Goal: Information Seeking & Learning: Learn about a topic

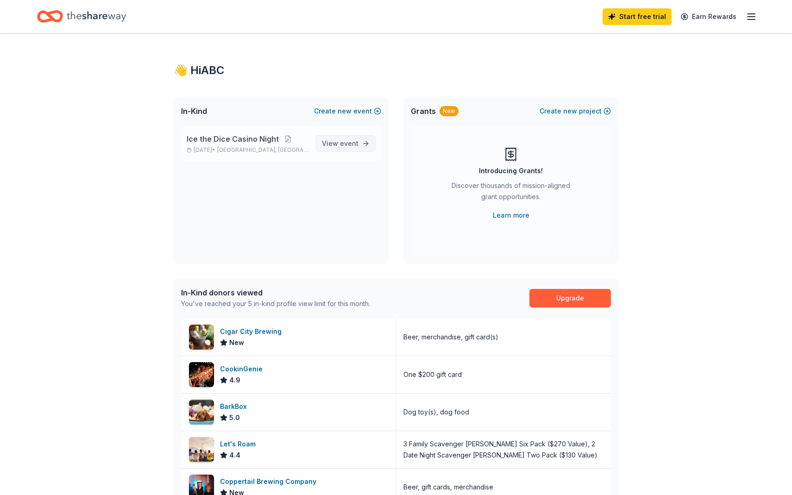
click at [350, 147] on span "event" at bounding box center [349, 143] width 19 height 8
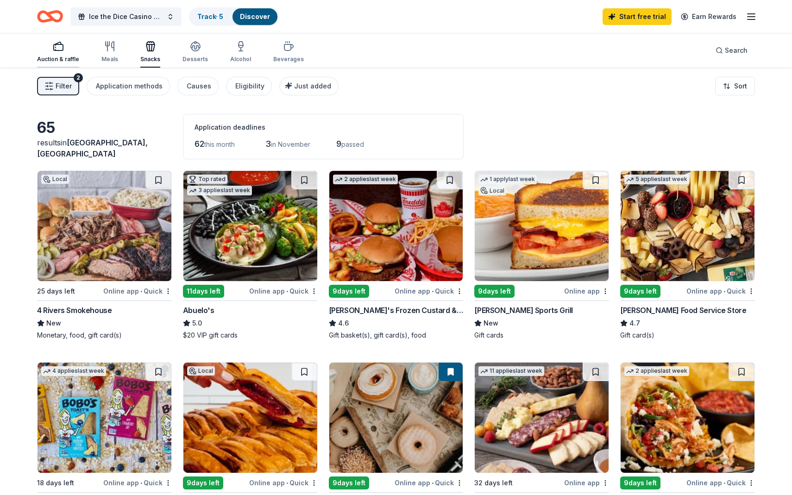
click at [57, 57] on div "Auction & raffle" at bounding box center [58, 59] width 42 height 7
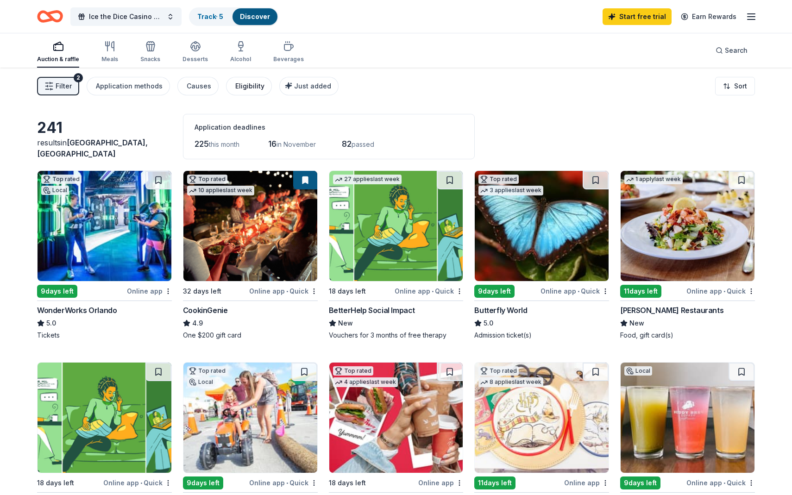
click at [245, 88] on div "Eligibility" at bounding box center [249, 86] width 29 height 11
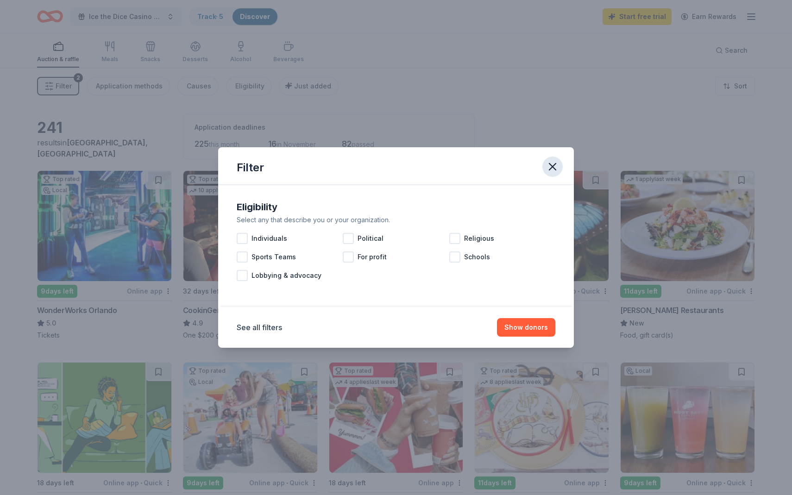
click at [553, 164] on icon "button" at bounding box center [552, 166] width 13 height 13
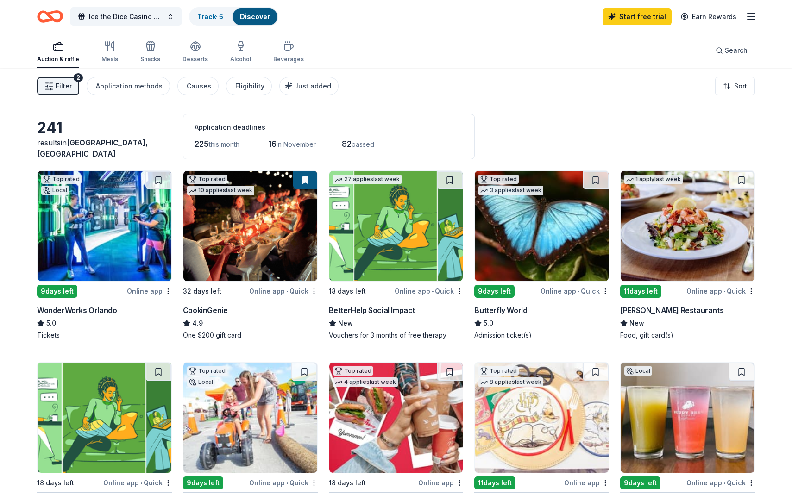
click at [51, 86] on icon "button" at bounding box center [48, 86] width 9 height 9
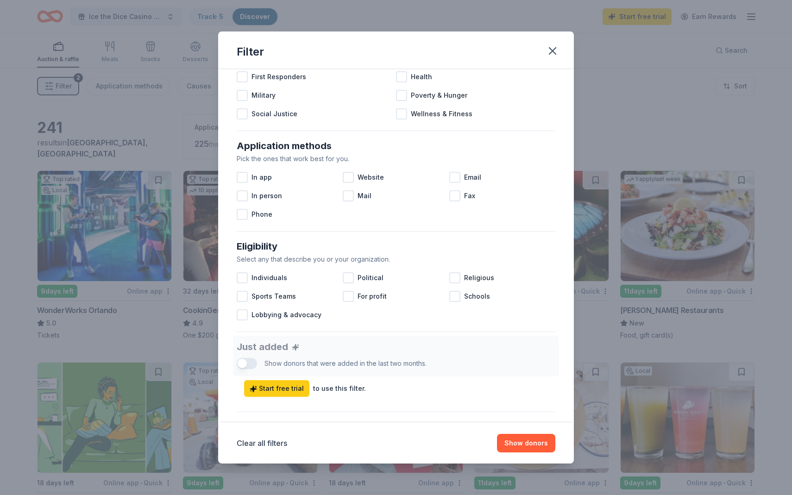
scroll to position [319, 0]
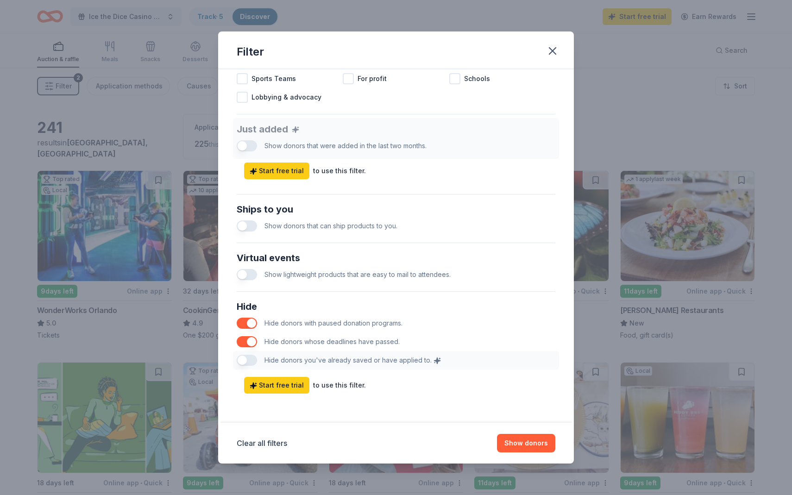
click at [247, 223] on button "button" at bounding box center [247, 225] width 20 height 11
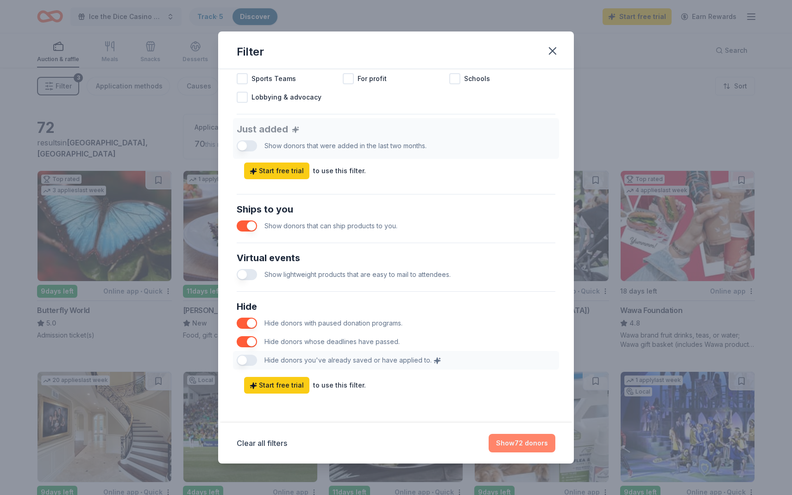
click at [522, 436] on button "Show 72 donors" at bounding box center [522, 443] width 67 height 19
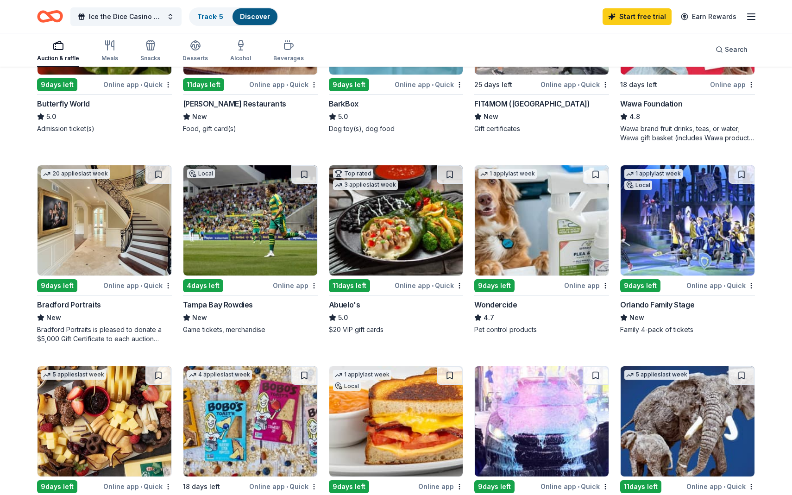
scroll to position [208, 0]
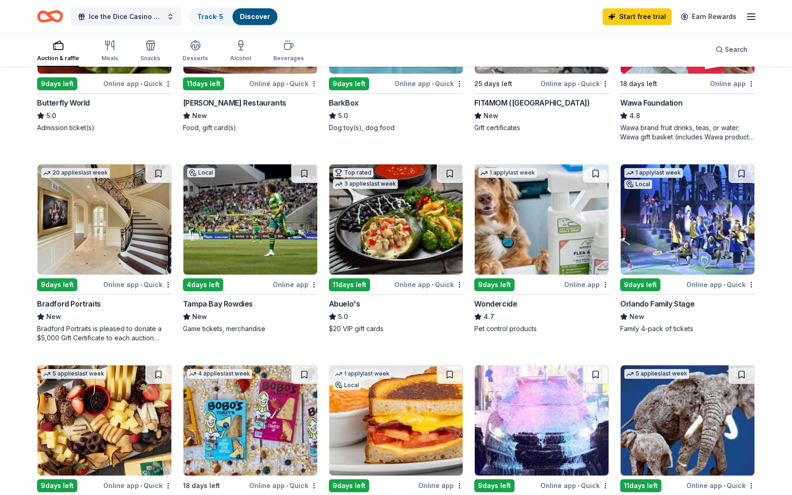
click at [225, 304] on div "Tampa Bay Rowdies" at bounding box center [218, 303] width 70 height 11
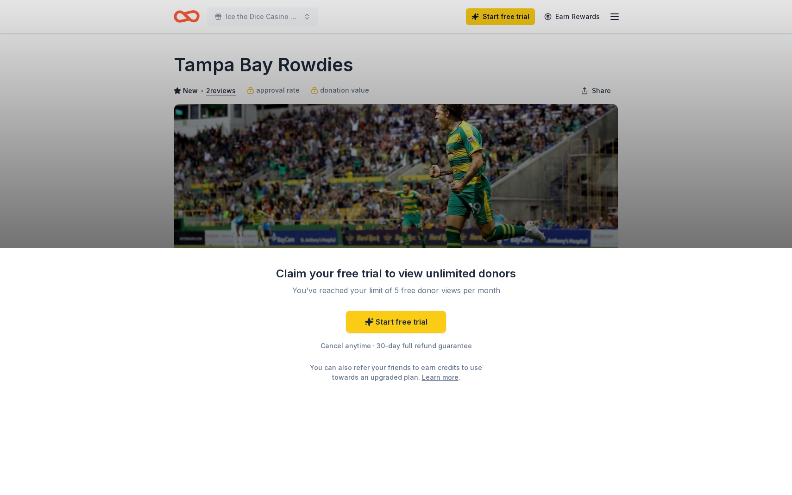
click at [716, 107] on div "Claim your free trial to view unlimited donors You've reached your limit of 5 f…" at bounding box center [396, 247] width 792 height 495
click at [111, 107] on div "Claim your free trial to view unlimited donors You've reached your limit of 5 f…" at bounding box center [396, 247] width 792 height 495
click at [780, 260] on div "Claim your free trial to view unlimited donors You've reached your limit of 5 f…" at bounding box center [396, 372] width 792 height 248
click at [782, 245] on div "Claim your free trial to view unlimited donors You've reached your limit of 5 f…" at bounding box center [396, 247] width 792 height 495
click at [744, 176] on div "Claim your free trial to view unlimited donors You've reached your limit of 5 f…" at bounding box center [396, 247] width 792 height 495
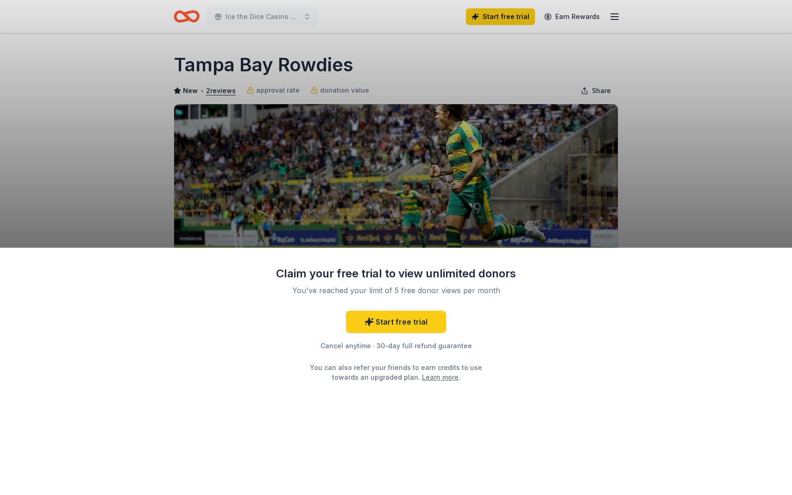
click at [744, 176] on div "Claim your free trial to view unlimited donors You've reached your limit of 5 f…" at bounding box center [396, 247] width 792 height 495
click at [386, 313] on link "Start free trial" at bounding box center [396, 322] width 100 height 22
click at [538, 166] on div "Claim your free trial to view unlimited donors You've reached your limit of 5 f…" at bounding box center [396, 247] width 792 height 495
click at [538, 165] on div "Claim your free trial to view unlimited donors You've reached your limit of 5 f…" at bounding box center [396, 247] width 792 height 495
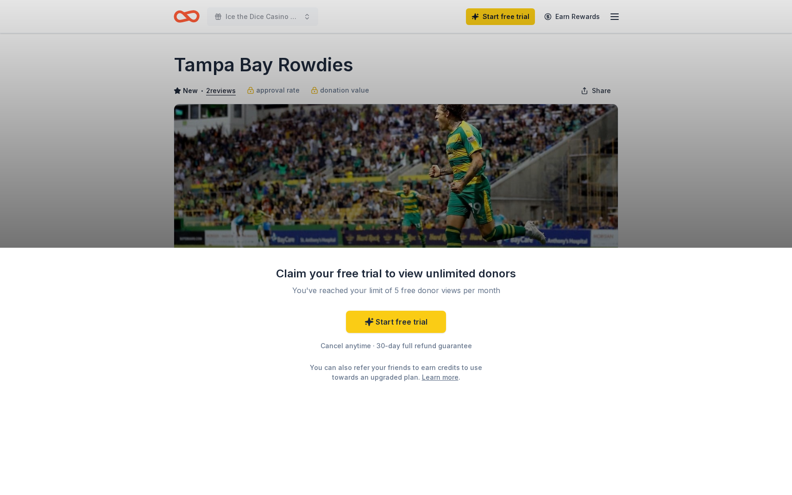
drag, startPoint x: 538, startPoint y: 165, endPoint x: 729, endPoint y: 126, distance: 195.3
click at [729, 126] on div "Claim your free trial to view unlimited donors You've reached your limit of 5 f…" at bounding box center [396, 247] width 792 height 495
click at [407, 325] on link "Start free trial" at bounding box center [396, 322] width 100 height 22
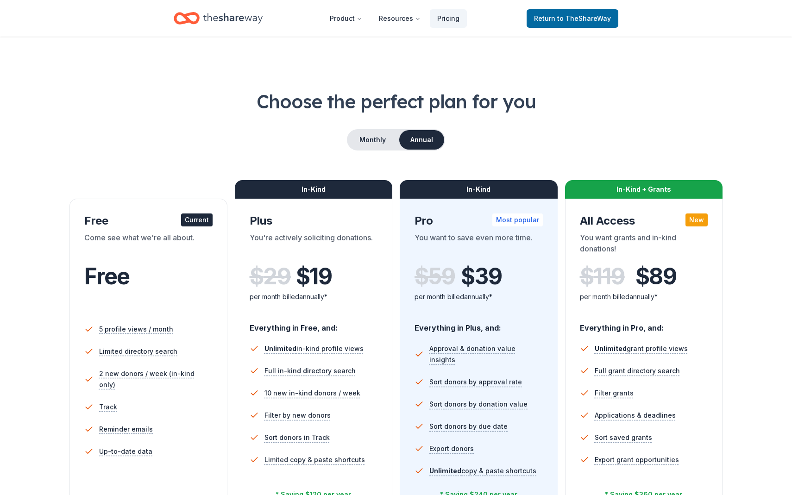
click at [111, 278] on span "Free" at bounding box center [106, 276] width 45 height 27
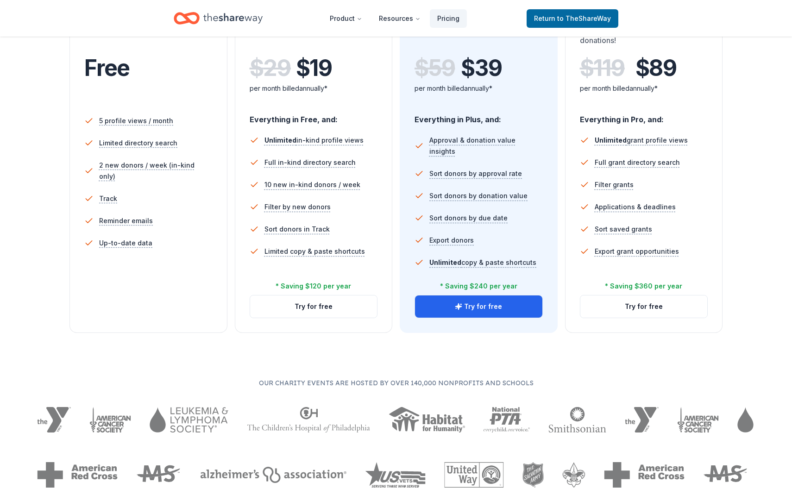
scroll to position [360, 0]
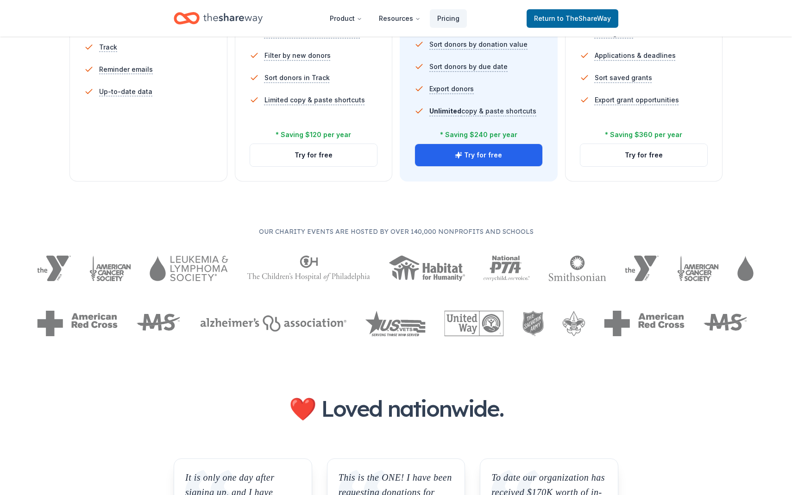
click at [176, 143] on div "Free Current Come see what we're all about. Free 5 profile views / month Limite…" at bounding box center [148, 10] width 158 height 343
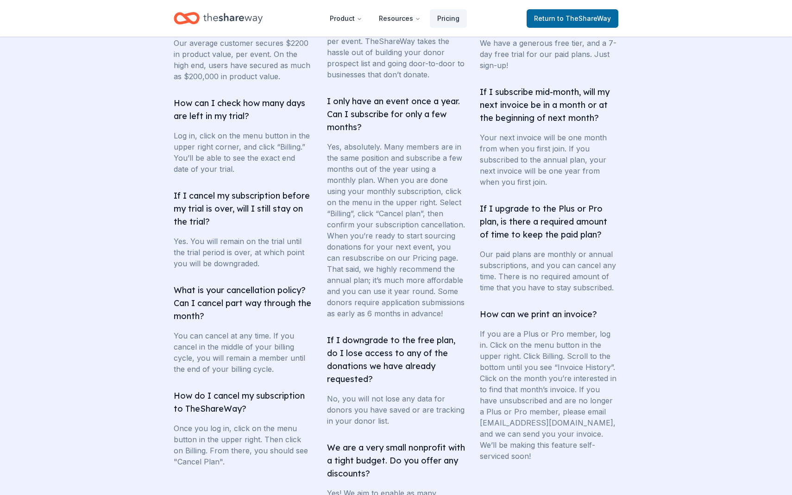
scroll to position [1635, 0]
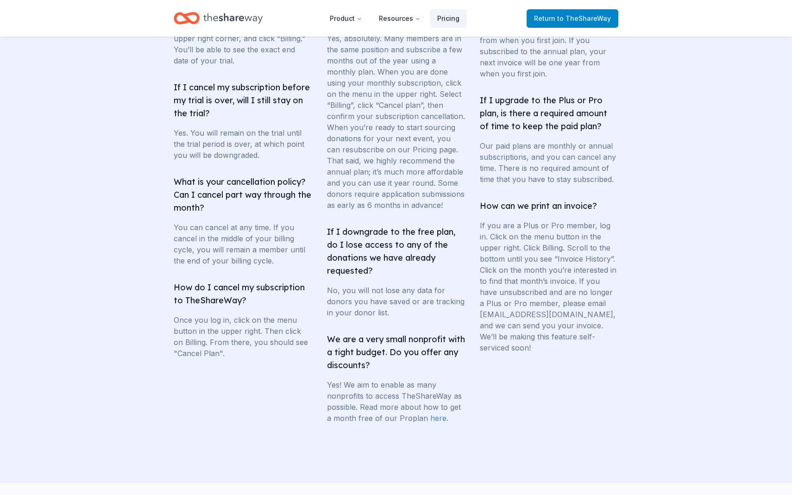
click at [579, 23] on span "Return to TheShareWay" at bounding box center [572, 18] width 77 height 11
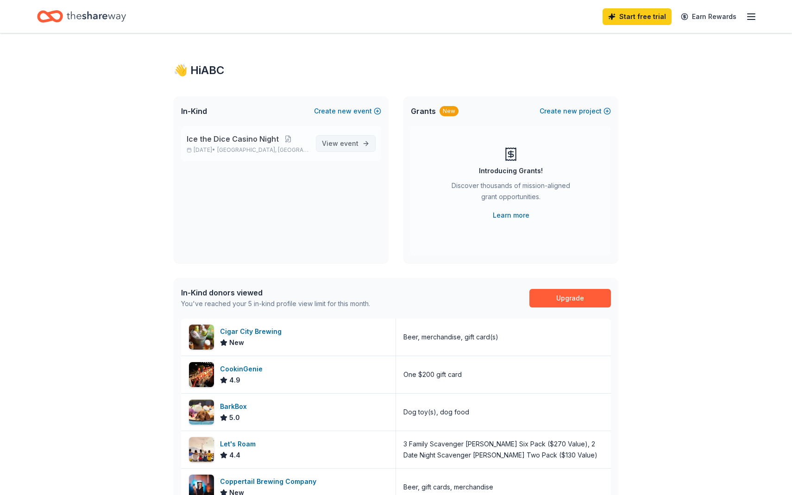
click at [346, 142] on span "event" at bounding box center [349, 143] width 19 height 8
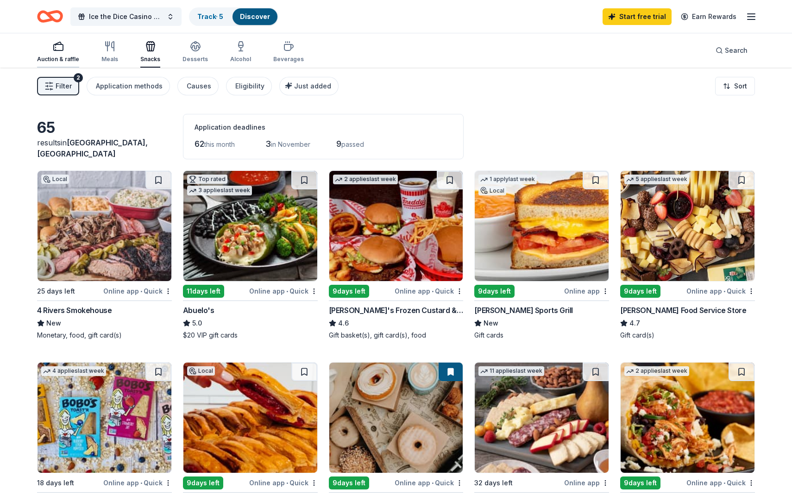
click at [64, 51] on div "button" at bounding box center [58, 46] width 42 height 11
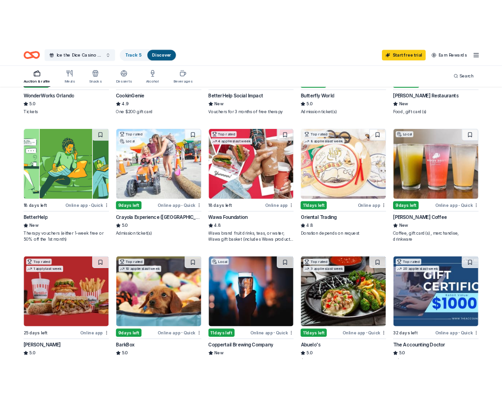
scroll to position [231, 0]
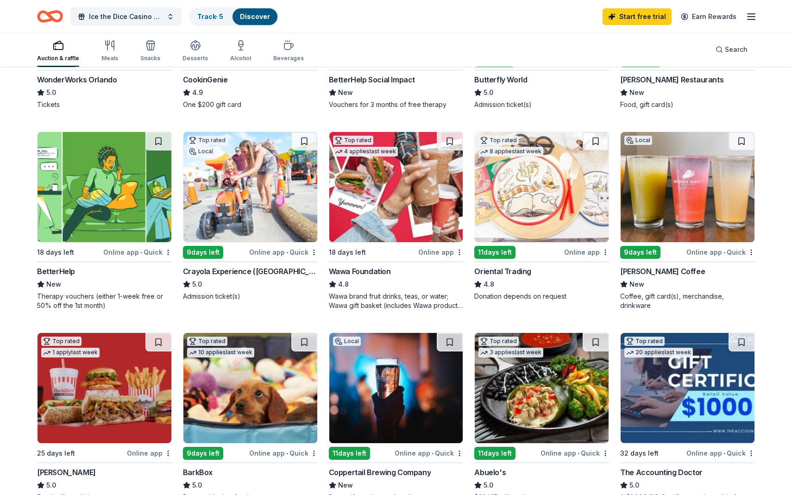
click at [487, 272] on div "Oriental Trading" at bounding box center [502, 271] width 57 height 11
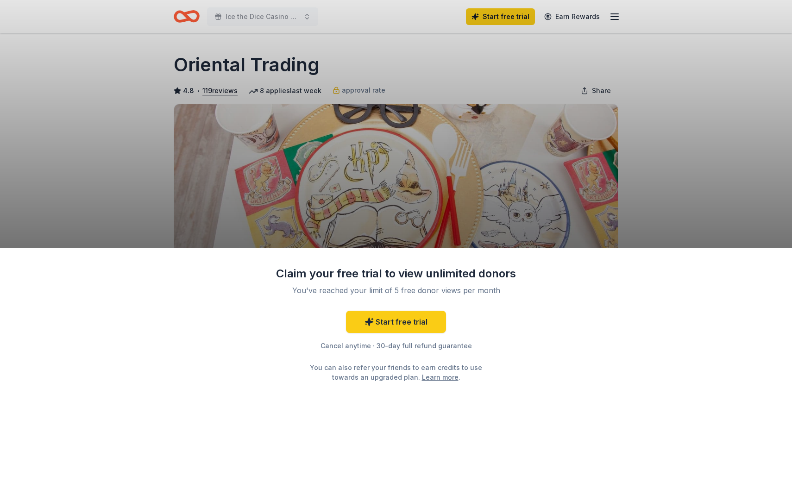
click at [557, 339] on div "Claim your free trial to view unlimited donors You've reached your limit of 5 f…" at bounding box center [396, 372] width 792 height 248
click at [443, 220] on div "Claim your free trial to view unlimited donors You've reached your limit of 5 f…" at bounding box center [396, 247] width 792 height 495
